Goal: Task Accomplishment & Management: Use online tool/utility

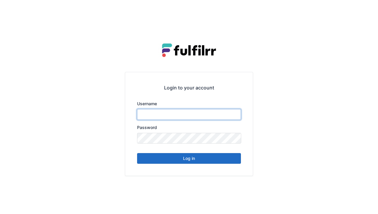
type input "******"
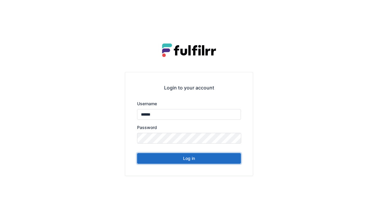
click at [189, 160] on button "Log in" at bounding box center [189, 158] width 104 height 11
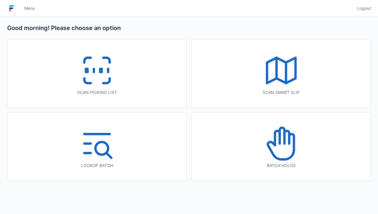
click at [94, 69] on line at bounding box center [94, 70] width 0 height 3
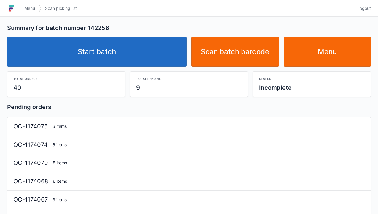
click at [106, 57] on link "Start batch" at bounding box center [97, 52] width 180 height 30
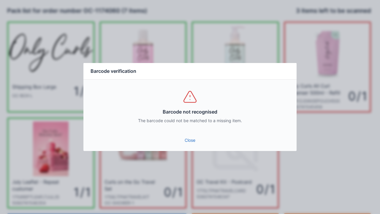
click at [189, 137] on link "Close" at bounding box center [190, 140] width 204 height 11
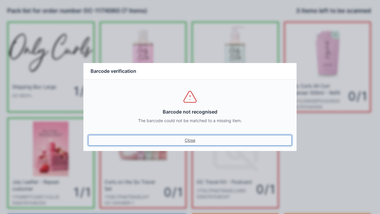
click at [189, 145] on link "Close" at bounding box center [190, 140] width 204 height 11
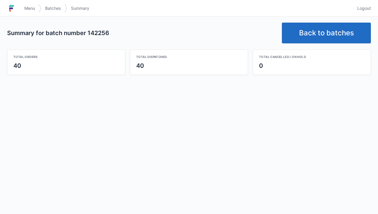
click at [326, 32] on link "Back to batches" at bounding box center [326, 33] width 89 height 21
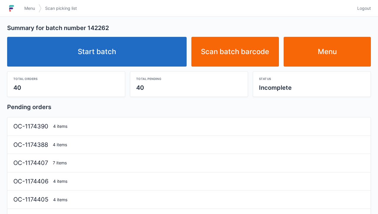
click at [113, 55] on link "Start batch" at bounding box center [97, 52] width 180 height 30
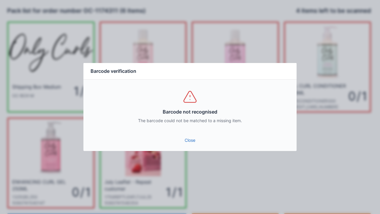
click at [191, 145] on link "Close" at bounding box center [190, 140] width 204 height 11
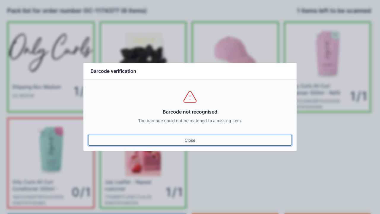
click at [195, 144] on link "Close" at bounding box center [190, 140] width 204 height 11
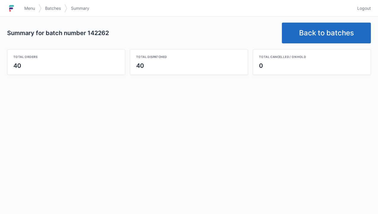
click at [314, 30] on link "Back to batches" at bounding box center [326, 33] width 89 height 21
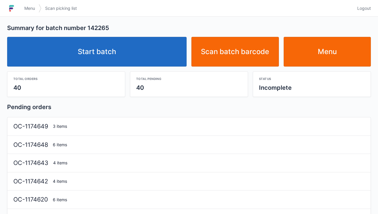
click at [104, 49] on link "Start batch" at bounding box center [97, 52] width 180 height 30
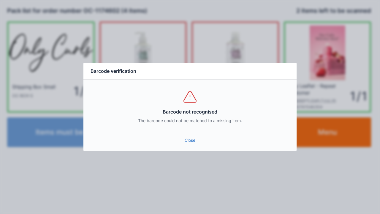
click at [190, 144] on link "Close" at bounding box center [190, 140] width 204 height 11
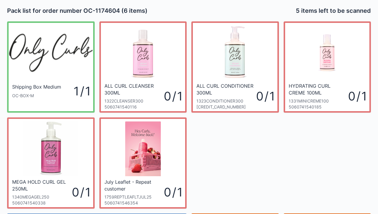
scroll to position [34, 0]
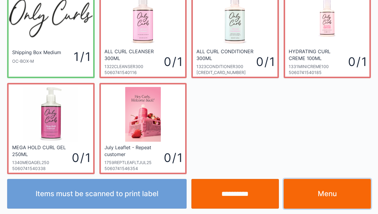
click at [321, 192] on link "Menu" at bounding box center [328, 194] width 88 height 30
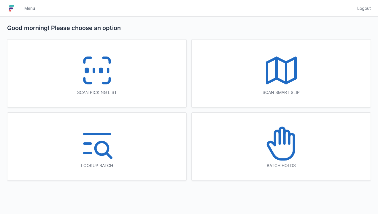
click at [101, 79] on icon at bounding box center [97, 70] width 38 height 38
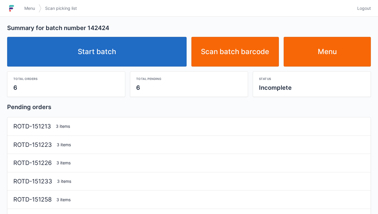
click at [112, 60] on link "Start batch" at bounding box center [97, 52] width 180 height 30
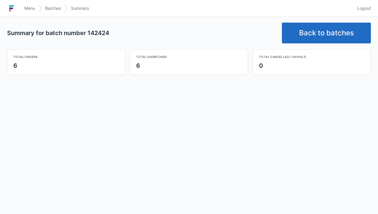
click at [319, 37] on link "Back to batches" at bounding box center [326, 33] width 89 height 21
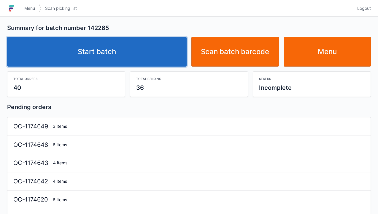
click at [91, 55] on link "Start batch" at bounding box center [97, 52] width 180 height 30
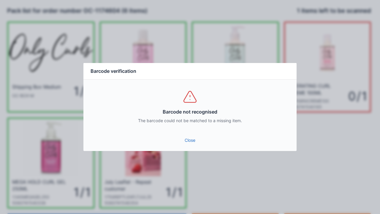
click at [201, 144] on link "Close" at bounding box center [190, 140] width 204 height 11
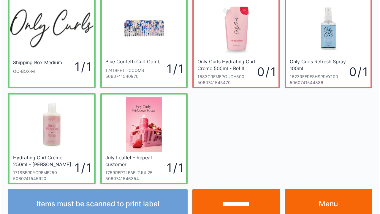
scroll to position [34, 0]
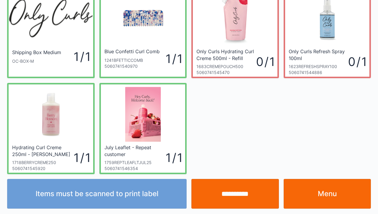
click at [237, 197] on input "**********" at bounding box center [236, 194] width 88 height 30
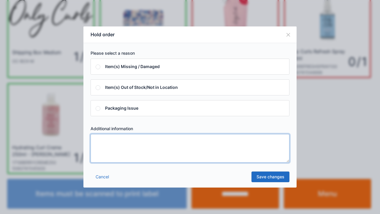
click at [104, 141] on textarea at bounding box center [190, 148] width 199 height 29
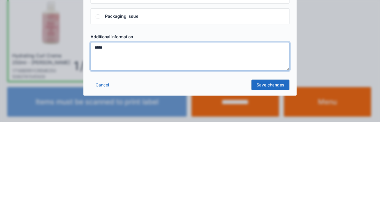
type textarea "*****"
click at [269, 180] on link "Save changes" at bounding box center [271, 176] width 38 height 11
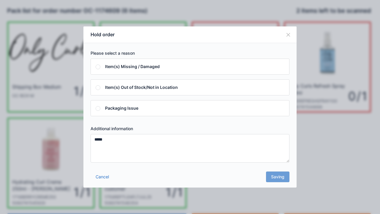
click at [285, 178] on div "Cancel Saving" at bounding box center [189, 179] width 213 height 18
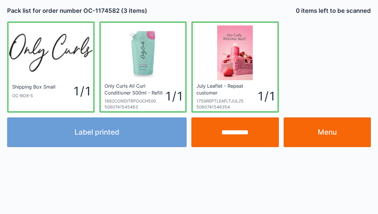
click at [108, 142] on div "Label printed" at bounding box center [97, 132] width 184 height 30
click at [113, 140] on div "Label printed" at bounding box center [97, 132] width 184 height 30
click at [101, 137] on div "Label printed" at bounding box center [97, 132] width 184 height 30
click at [123, 139] on div "Label printed" at bounding box center [97, 132] width 184 height 30
click at [330, 133] on link "Menu" at bounding box center [328, 132] width 88 height 30
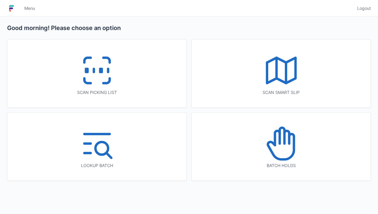
click at [96, 76] on icon at bounding box center [97, 70] width 38 height 38
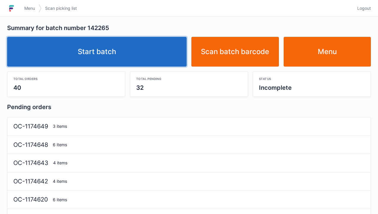
click at [111, 55] on link "Start batch" at bounding box center [97, 52] width 180 height 30
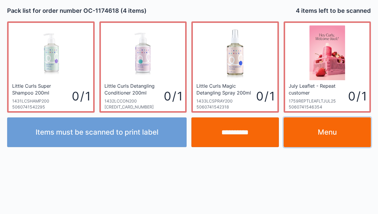
click at [326, 129] on link "Menu" at bounding box center [328, 132] width 88 height 30
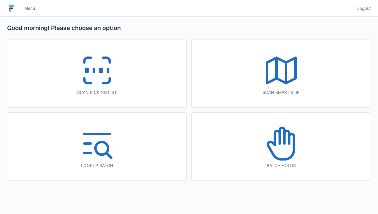
click at [101, 78] on icon at bounding box center [97, 70] width 38 height 38
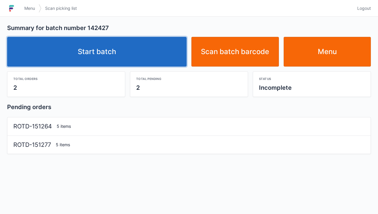
click at [97, 59] on link "Start batch" at bounding box center [97, 52] width 180 height 30
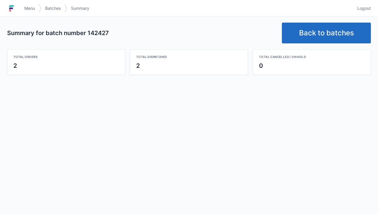
click at [326, 32] on link "Back to batches" at bounding box center [326, 33] width 89 height 21
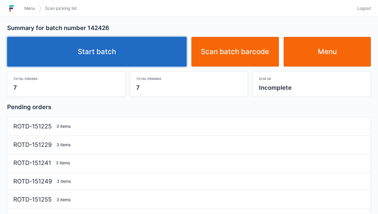
click at [102, 59] on link "Start batch" at bounding box center [97, 52] width 180 height 30
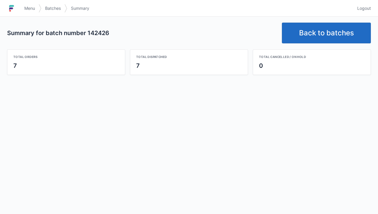
click at [323, 36] on link "Back to batches" at bounding box center [326, 33] width 89 height 21
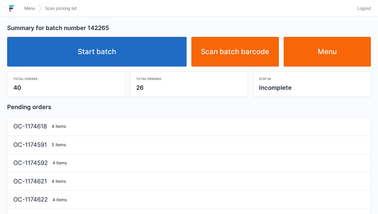
click at [111, 58] on link "Start batch" at bounding box center [97, 52] width 180 height 30
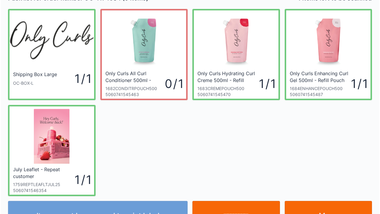
scroll to position [34, 0]
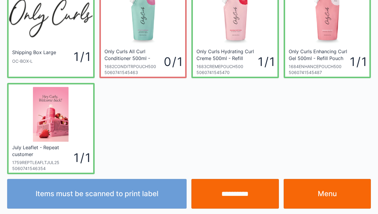
click at [238, 200] on input "**********" at bounding box center [236, 194] width 88 height 30
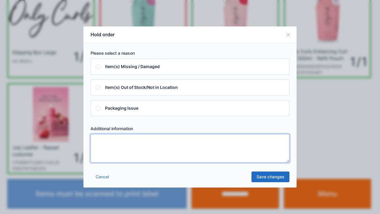
click at [100, 140] on textarea at bounding box center [190, 148] width 199 height 29
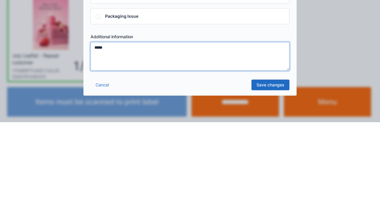
type textarea "*****"
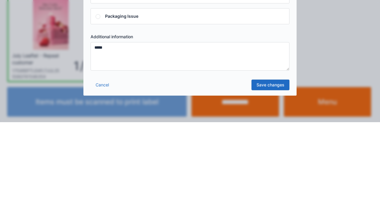
click at [276, 181] on link "Save changes" at bounding box center [271, 176] width 38 height 11
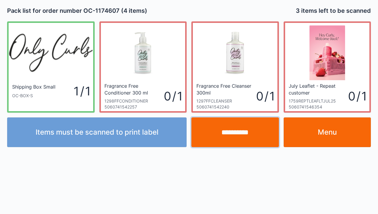
click at [230, 139] on input "**********" at bounding box center [236, 132] width 88 height 30
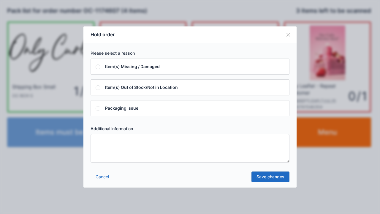
click at [106, 185] on div "Cancel Save changes" at bounding box center [189, 179] width 213 height 18
click at [104, 179] on link "Cancel" at bounding box center [102, 176] width 23 height 11
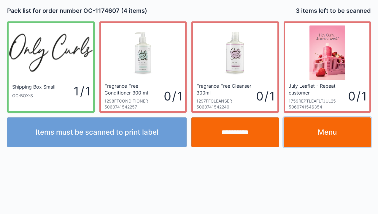
click at [331, 139] on link "Menu" at bounding box center [328, 132] width 88 height 30
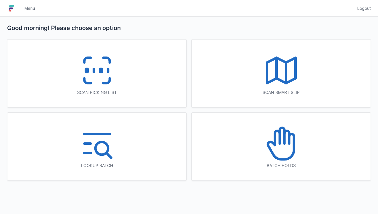
click at [284, 153] on icon at bounding box center [282, 143] width 38 height 38
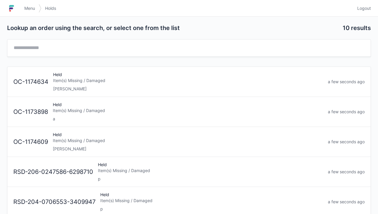
click at [74, 88] on div "[PERSON_NAME]" at bounding box center [188, 89] width 270 height 6
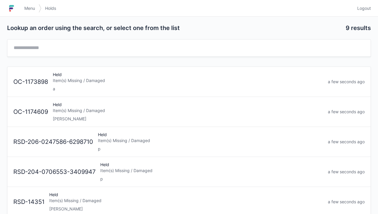
click at [73, 119] on div "Elena" at bounding box center [188, 119] width 271 height 6
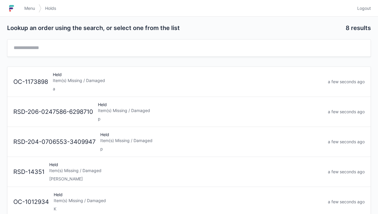
click at [28, 10] on span "Menu" at bounding box center [29, 8] width 11 height 6
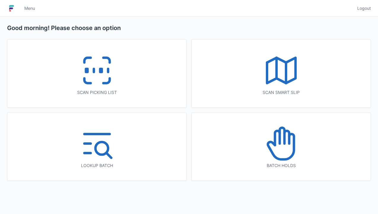
click at [108, 77] on icon at bounding box center [97, 70] width 38 height 38
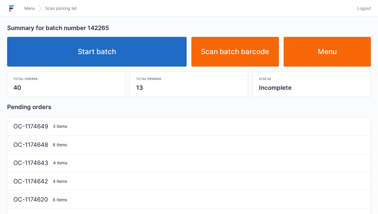
click at [94, 53] on link "Start batch" at bounding box center [97, 52] width 180 height 30
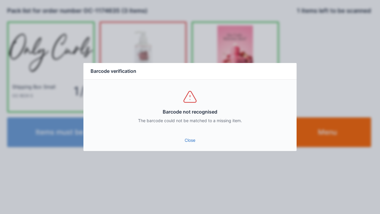
click at [191, 140] on link "Close" at bounding box center [190, 140] width 204 height 11
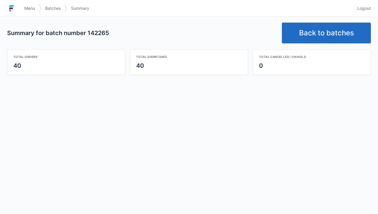
click at [319, 33] on link "Back to batches" at bounding box center [326, 33] width 89 height 21
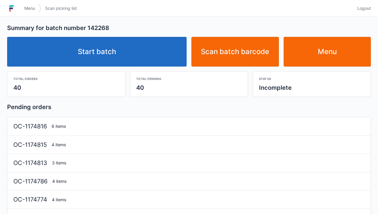
click at [97, 50] on link "Start batch" at bounding box center [97, 52] width 180 height 30
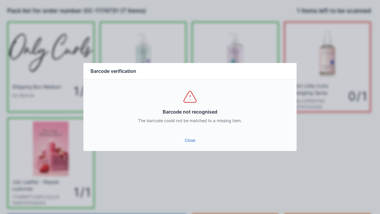
click at [194, 141] on link "Close" at bounding box center [190, 140] width 204 height 11
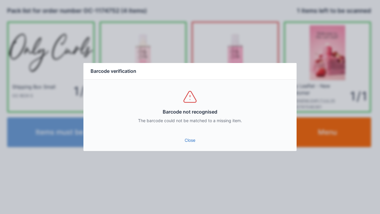
click at [195, 145] on link "Close" at bounding box center [190, 140] width 204 height 11
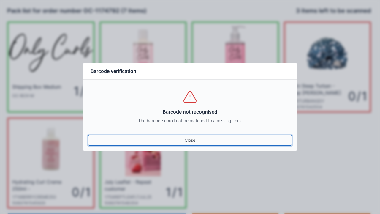
click at [196, 135] on link "Close" at bounding box center [190, 140] width 204 height 11
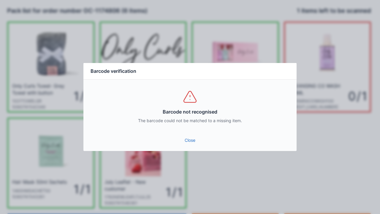
click at [197, 139] on link "Close" at bounding box center [190, 140] width 204 height 11
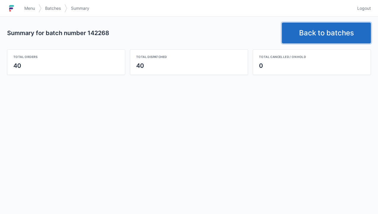
click at [319, 32] on link "Back to batches" at bounding box center [326, 33] width 89 height 21
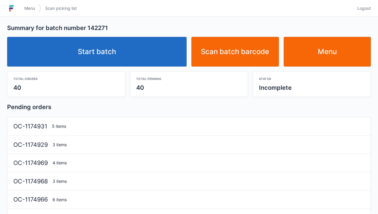
click at [96, 58] on link "Start batch" at bounding box center [97, 52] width 180 height 30
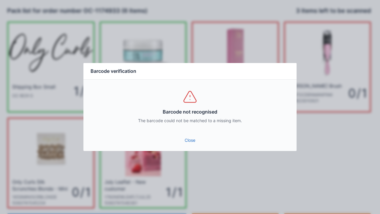
click at [191, 148] on div "Close" at bounding box center [189, 142] width 213 height 18
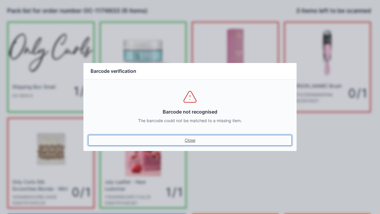
click at [191, 143] on link "Close" at bounding box center [190, 140] width 204 height 11
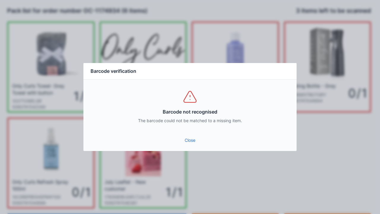
click at [189, 145] on link "Close" at bounding box center [190, 140] width 204 height 11
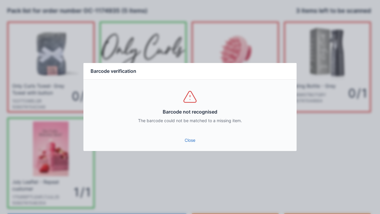
click at [195, 142] on link "Close" at bounding box center [190, 140] width 204 height 11
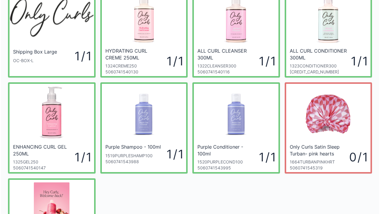
scroll to position [34, 0]
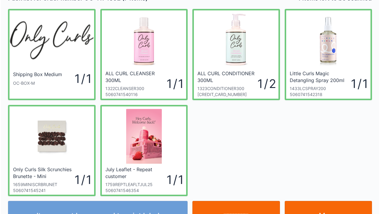
scroll to position [10, 0]
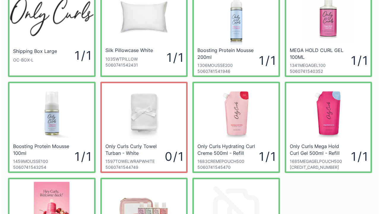
scroll to position [32, 0]
